Goal: Task Accomplishment & Management: Manage account settings

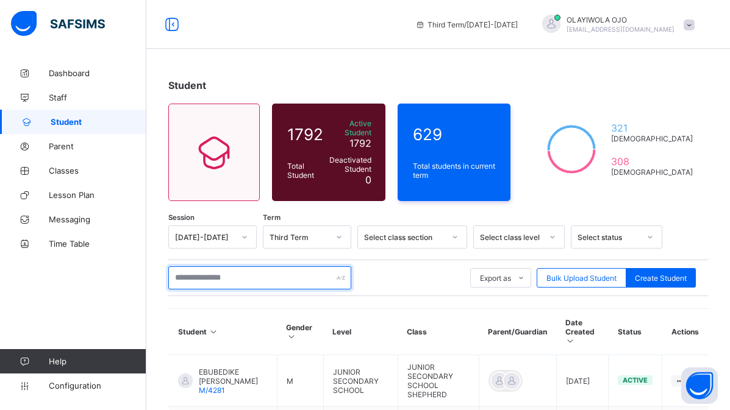
click at [204, 272] on input "text" at bounding box center [259, 278] width 183 height 23
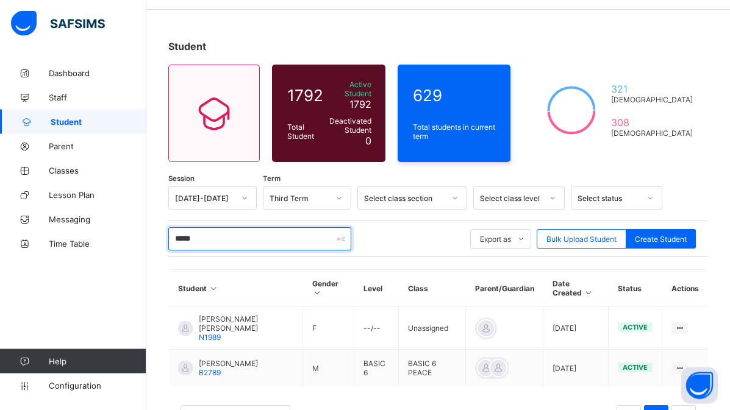
scroll to position [62, 0]
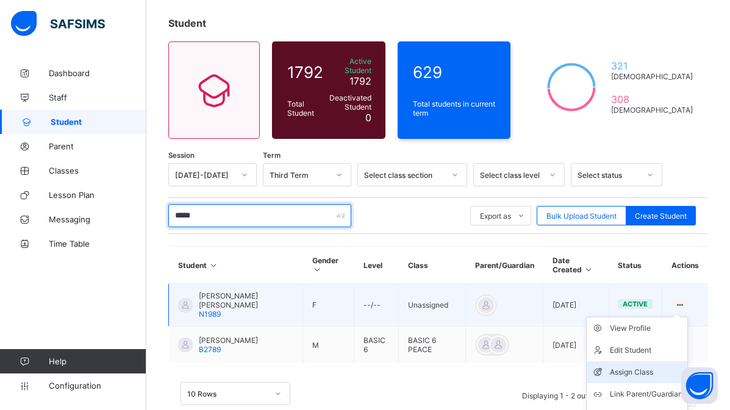
type input "*****"
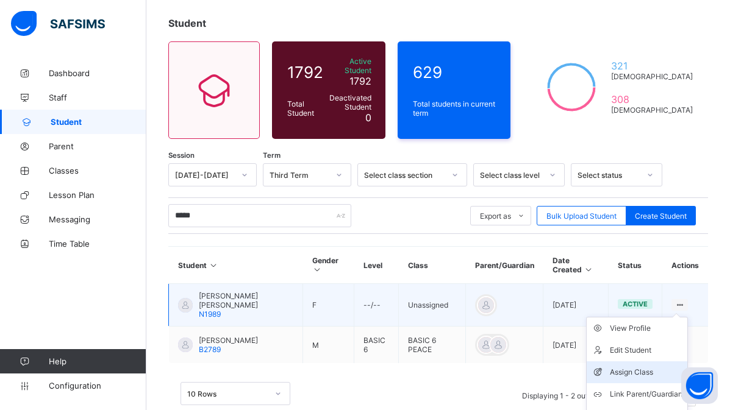
click at [634, 367] on div "Assign Class" at bounding box center [646, 373] width 73 height 12
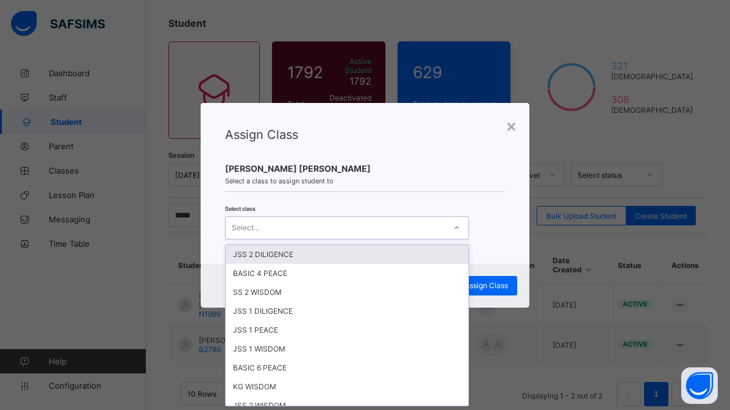
click at [260, 228] on div "Select..." at bounding box center [336, 228] width 220 height 17
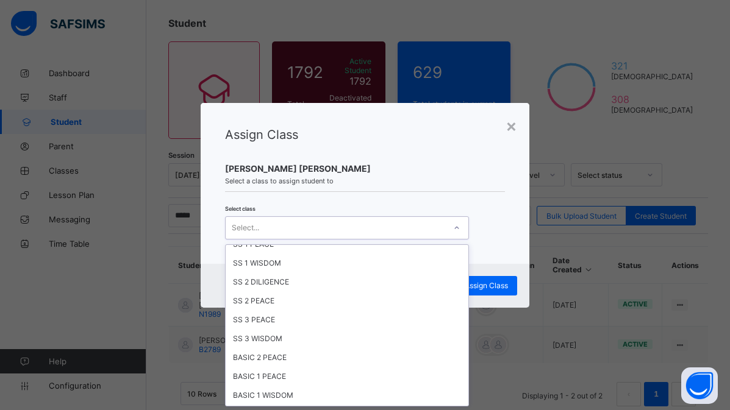
scroll to position [302, 0]
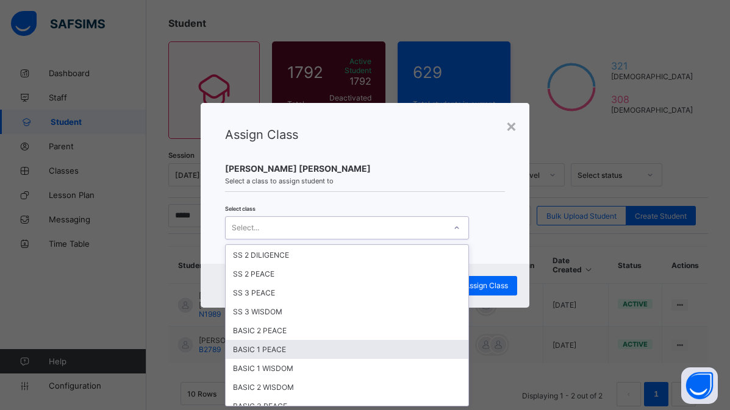
click at [301, 349] on div "BASIC 1 PEACE" at bounding box center [347, 349] width 243 height 19
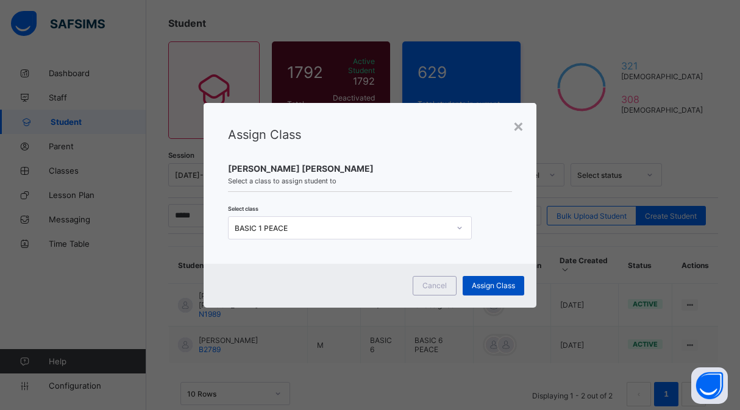
click at [481, 284] on span "Assign Class" at bounding box center [493, 285] width 43 height 9
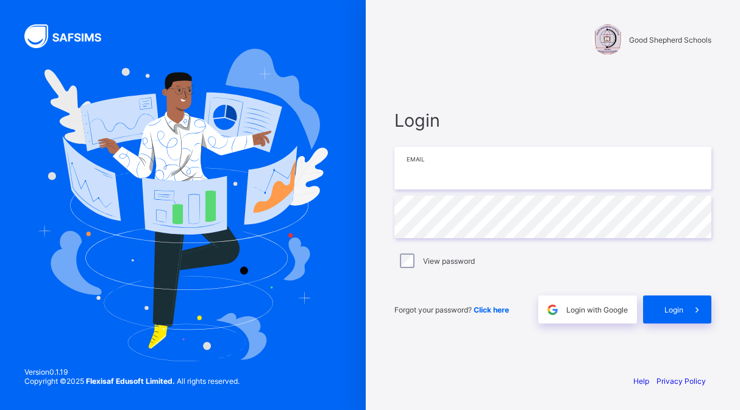
click at [421, 166] on input "email" at bounding box center [553, 168] width 317 height 43
type input "**********"
click at [677, 309] on span "Login" at bounding box center [674, 310] width 19 height 9
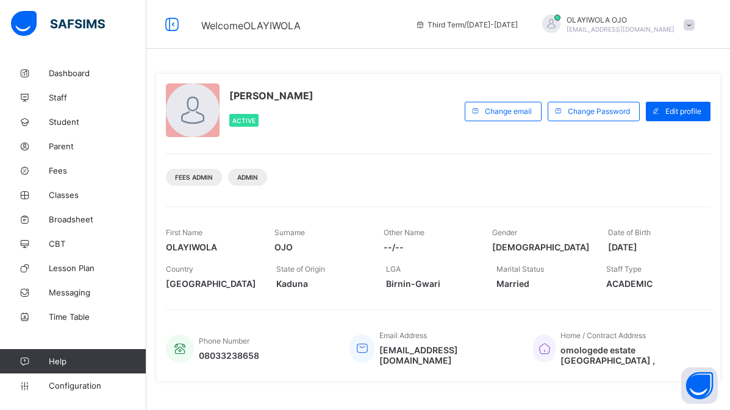
click at [378, 177] on div "Fees Admin Admin" at bounding box center [438, 173] width 545 height 38
click at [66, 120] on span "Student" at bounding box center [98, 122] width 98 height 10
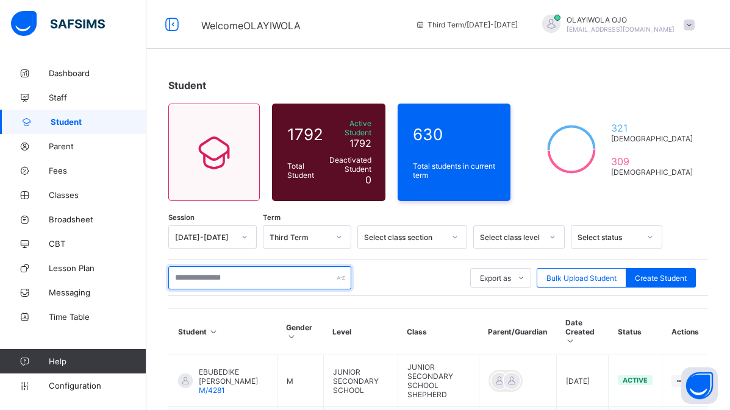
click at [193, 275] on input "text" at bounding box center [259, 278] width 183 height 23
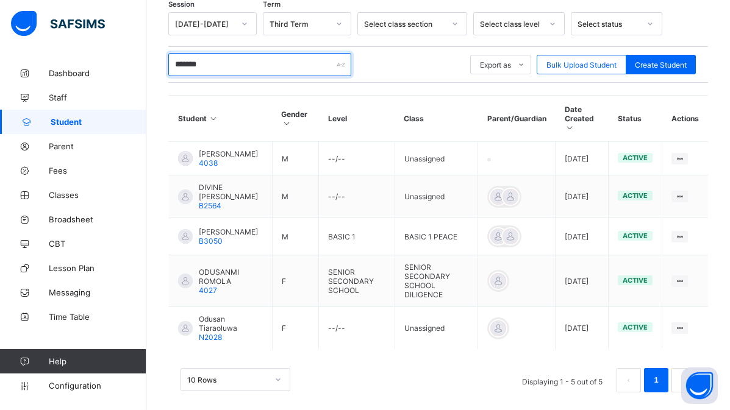
scroll to position [218, 0]
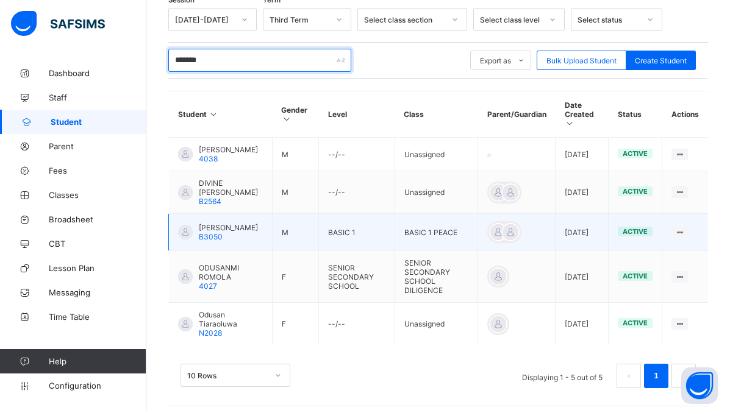
type input "*******"
click at [260, 234] on td "Nathaniel Odusolu Ayomiposi B3050" at bounding box center [221, 232] width 104 height 37
click at [242, 224] on span "Nathaniel Odusolu Ayomiposi" at bounding box center [228, 227] width 59 height 9
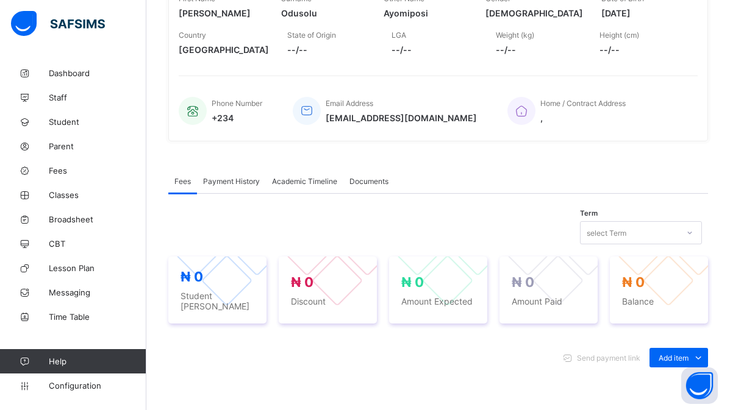
scroll to position [376, 0]
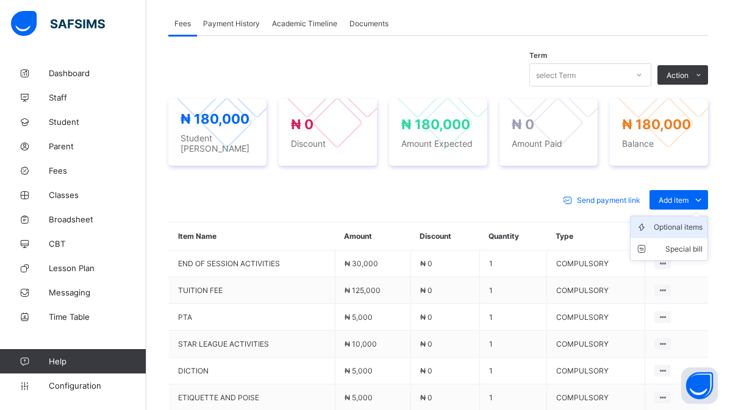
click at [684, 221] on div "Optional items" at bounding box center [678, 227] width 49 height 12
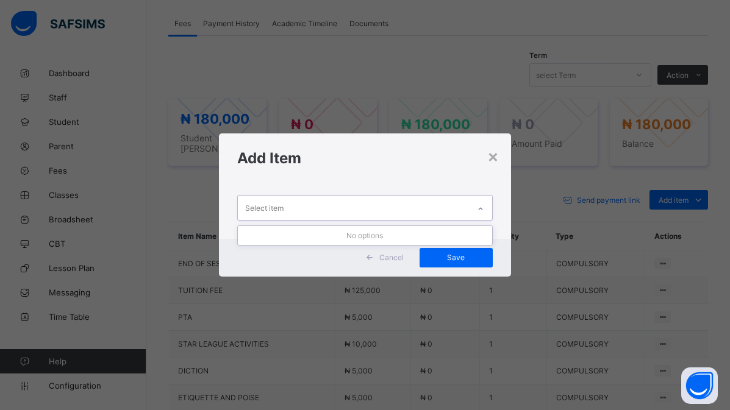
click at [274, 208] on div "Select item" at bounding box center [264, 207] width 38 height 23
type input "*"
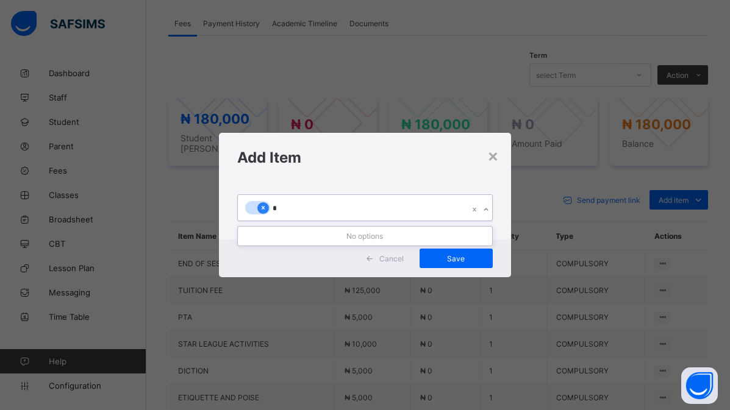
click at [263, 209] on icon at bounding box center [263, 208] width 7 height 9
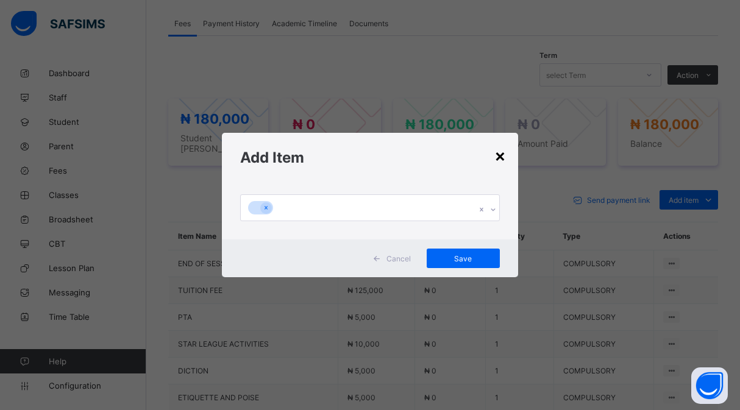
click at [505, 159] on div "×" at bounding box center [501, 155] width 12 height 21
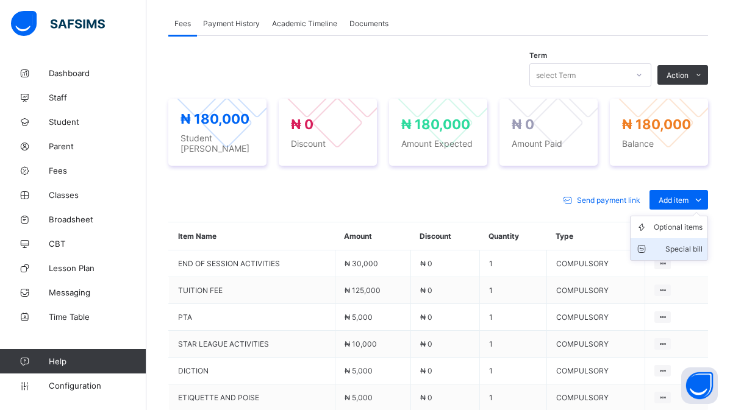
click at [688, 243] on div "Special bill" at bounding box center [678, 249] width 49 height 12
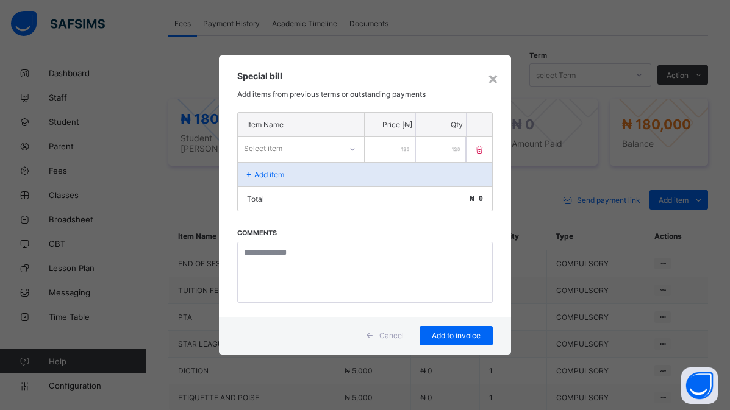
click at [297, 148] on div "Select item" at bounding box center [289, 148] width 103 height 17
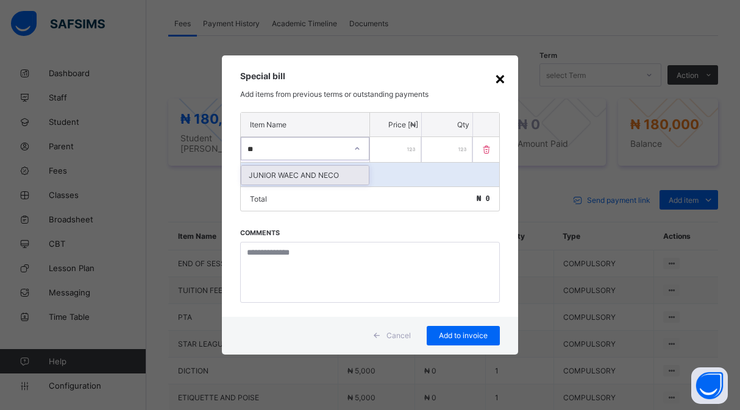
type input "**"
click at [498, 78] on div "×" at bounding box center [501, 78] width 12 height 21
